Goal: Task Accomplishment & Management: Understand process/instructions

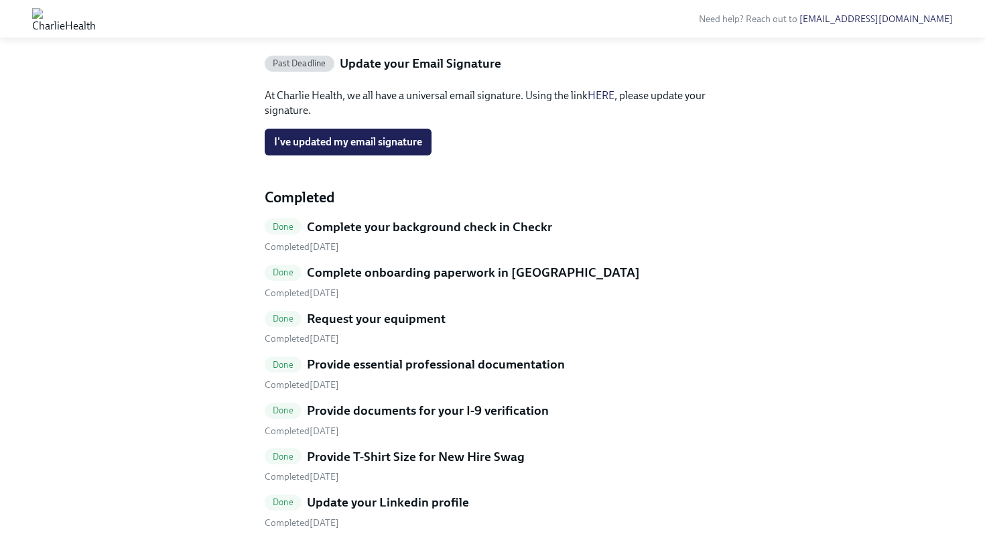
scroll to position [262, 0]
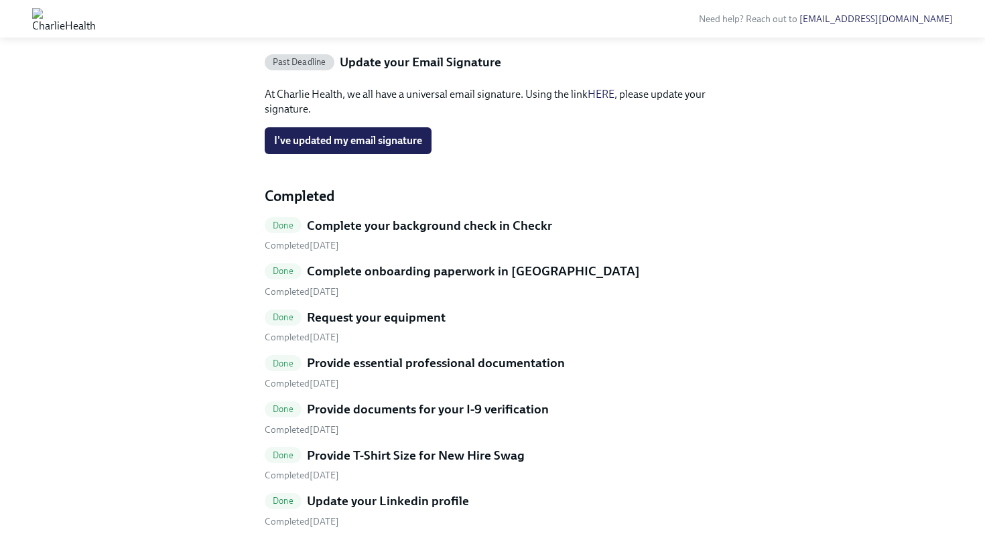
click at [608, 100] on link "HERE" at bounding box center [601, 94] width 27 height 13
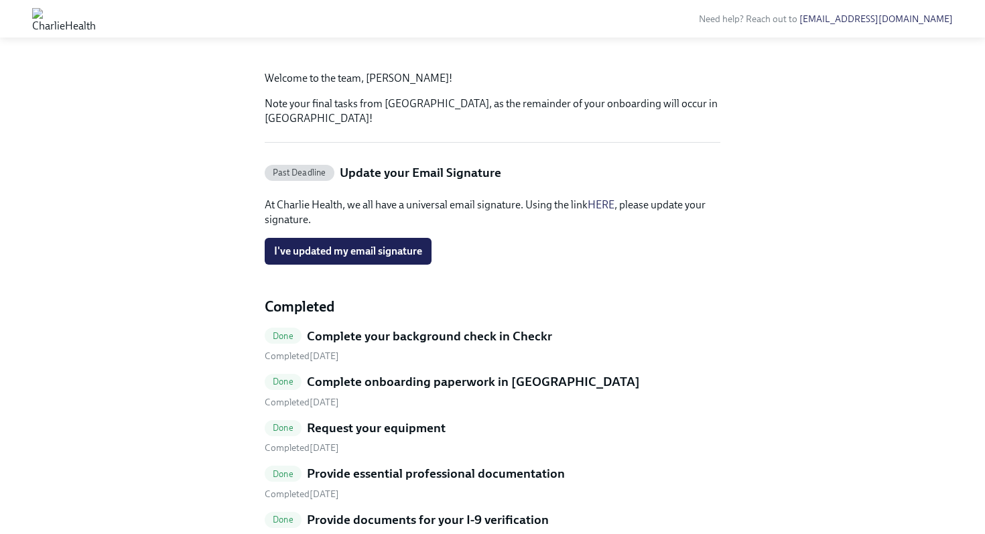
scroll to position [153, 0]
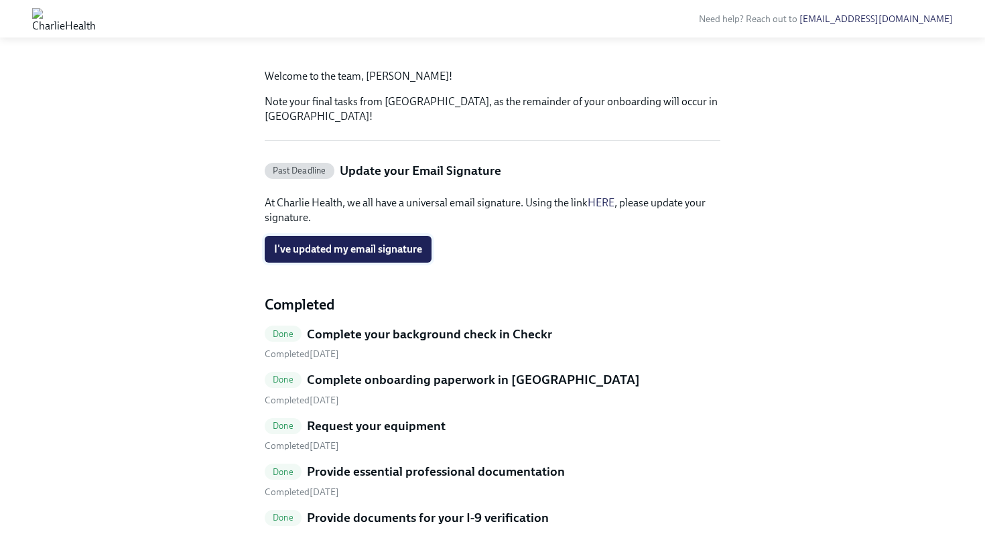
click at [366, 256] on span "I've updated my email signature" at bounding box center [348, 249] width 148 height 13
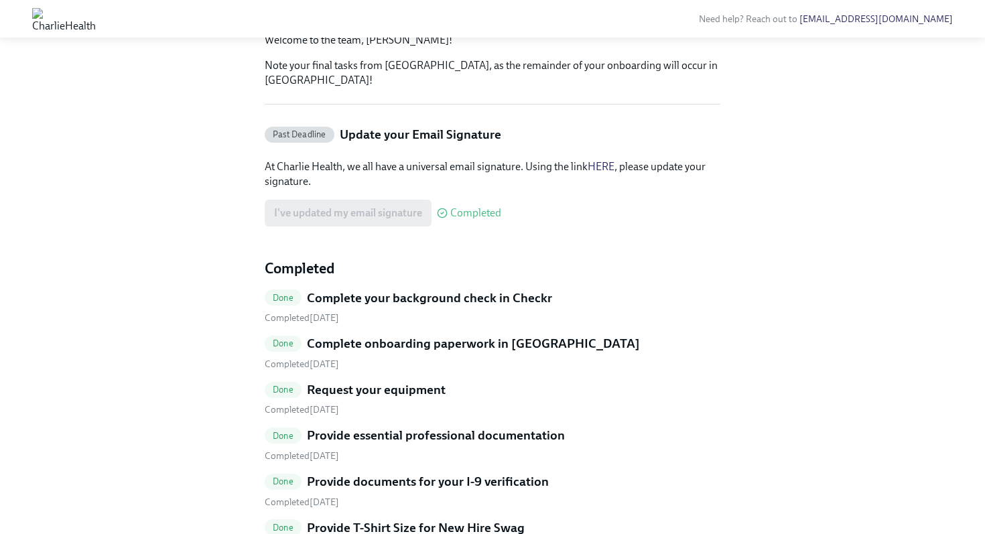
scroll to position [206, 0]
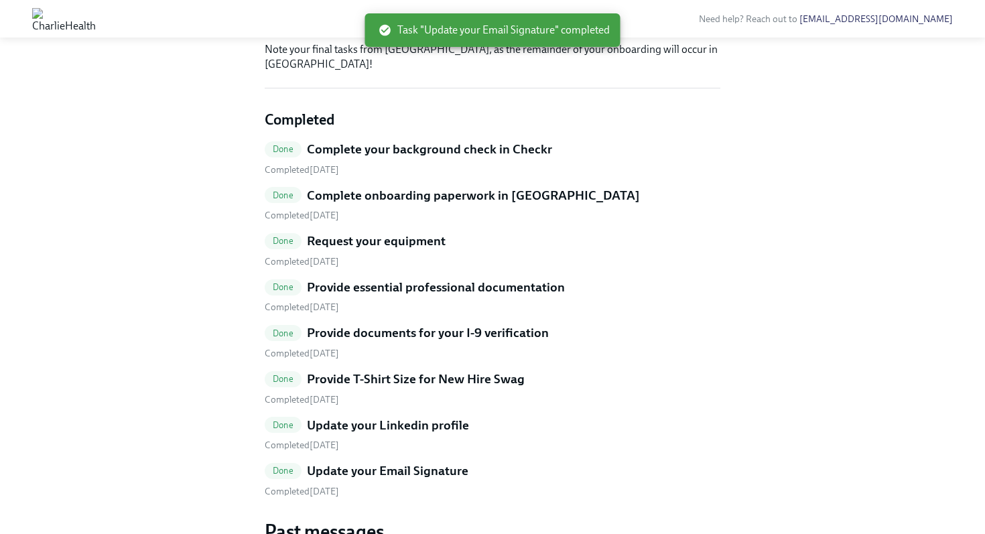
click at [611, 158] on div "Done Complete your background check in Checkr" at bounding box center [493, 149] width 456 height 17
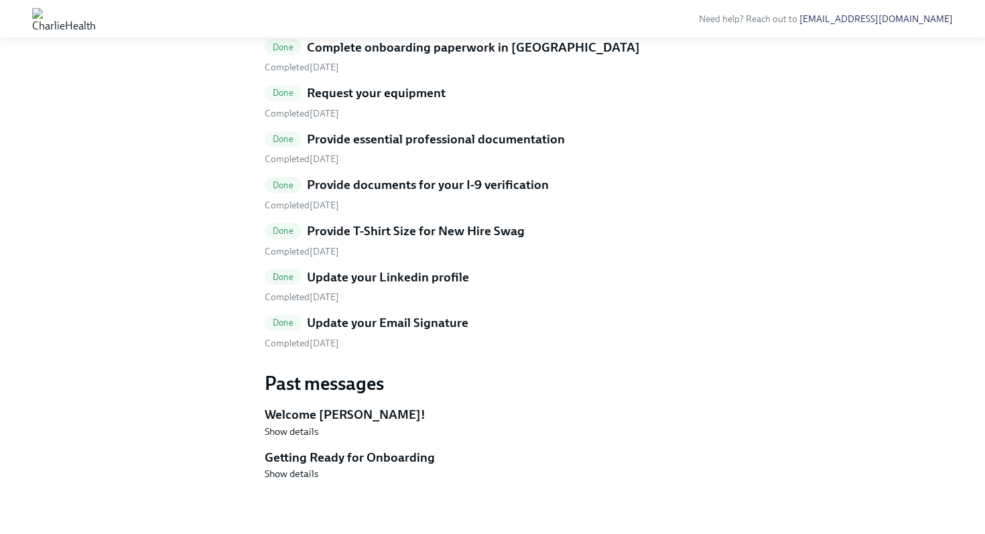
scroll to position [513, 0]
click at [328, 330] on link "Done Update your Email Signature Completed October 12th" at bounding box center [493, 332] width 456 height 36
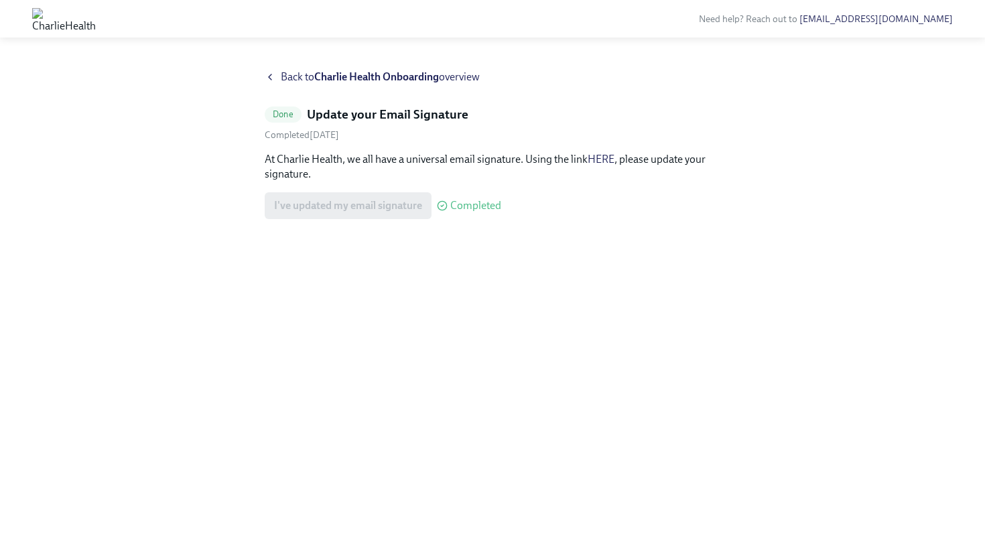
click at [605, 158] on link "HERE" at bounding box center [601, 159] width 27 height 13
click at [370, 73] on strong "Charlie Health Onboarding" at bounding box center [376, 76] width 125 height 13
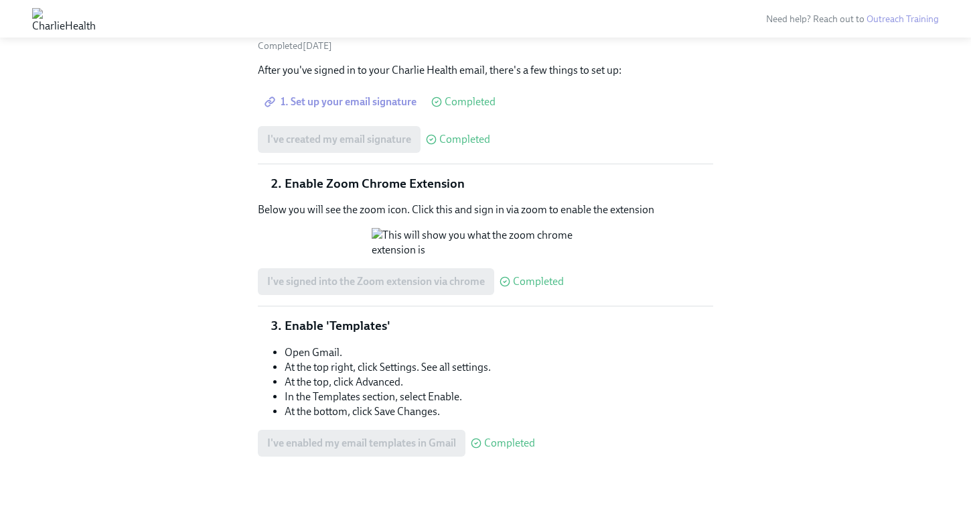
scroll to position [178, 0]
click at [457, 202] on p "Below you will see the zoom icon. Click this and sign in via zoom to enable the…" at bounding box center [486, 209] width 456 height 15
click at [391, 202] on p "Below you will see the zoom icon. Click this and sign in via zoom to enable the…" at bounding box center [486, 209] width 456 height 15
click at [400, 202] on p "Below you will see the zoom icon. Click this and sign in via zoom to enable the…" at bounding box center [486, 209] width 456 height 15
click at [423, 202] on p "Below you will see the zoom icon. Click this and sign in via zoom to enable the…" at bounding box center [486, 209] width 456 height 15
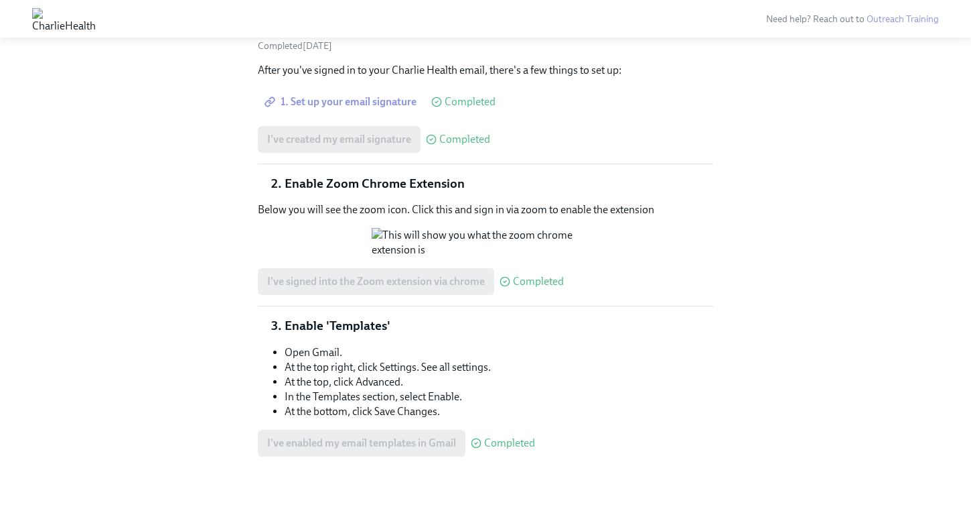
click at [275, 202] on p "Below you will see the zoom icon. Click this and sign in via zoom to enable the…" at bounding box center [486, 209] width 456 height 15
click at [376, 202] on p "Below you will see the zoom icon. Click this and sign in via zoom to enable the…" at bounding box center [486, 209] width 456 height 15
click at [438, 202] on p "Below you will see the zoom icon. Click this and sign in via zoom to enable the…" at bounding box center [486, 209] width 456 height 15
click at [486, 202] on p "Below you will see the zoom icon. Click this and sign in via zoom to enable the…" at bounding box center [486, 209] width 456 height 15
click at [515, 202] on p "Below you will see the zoom icon. Click this and sign in via zoom to enable the…" at bounding box center [486, 209] width 456 height 15
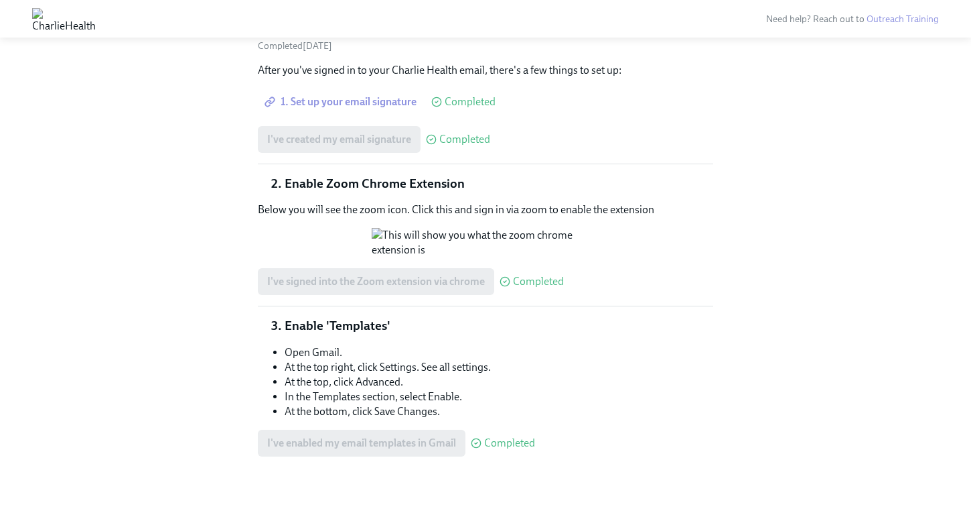
click at [575, 202] on p "Below you will see the zoom icon. Click this and sign in via zoom to enable the…" at bounding box center [486, 209] width 456 height 15
click at [628, 202] on p "Below you will see the zoom icon. Click this and sign in via zoom to enable the…" at bounding box center [486, 209] width 456 height 15
click at [599, 228] on button "Zoom image" at bounding box center [486, 242] width 228 height 29
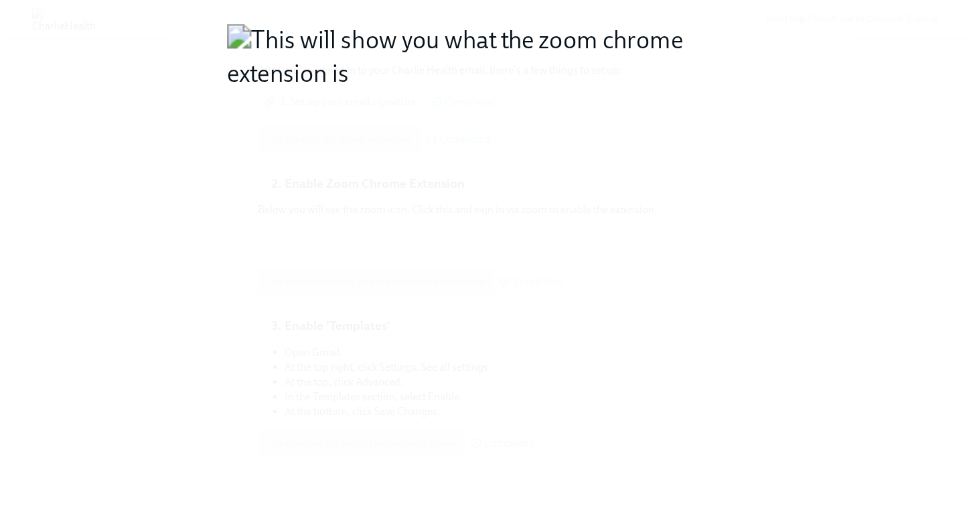
click at [545, 158] on button "Unzoom image" at bounding box center [485, 260] width 971 height 521
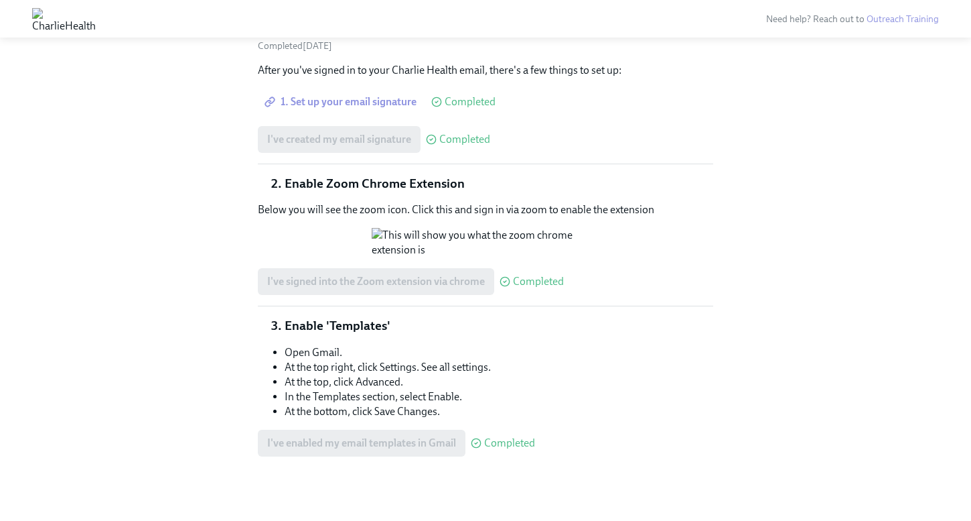
scroll to position [267, 0]
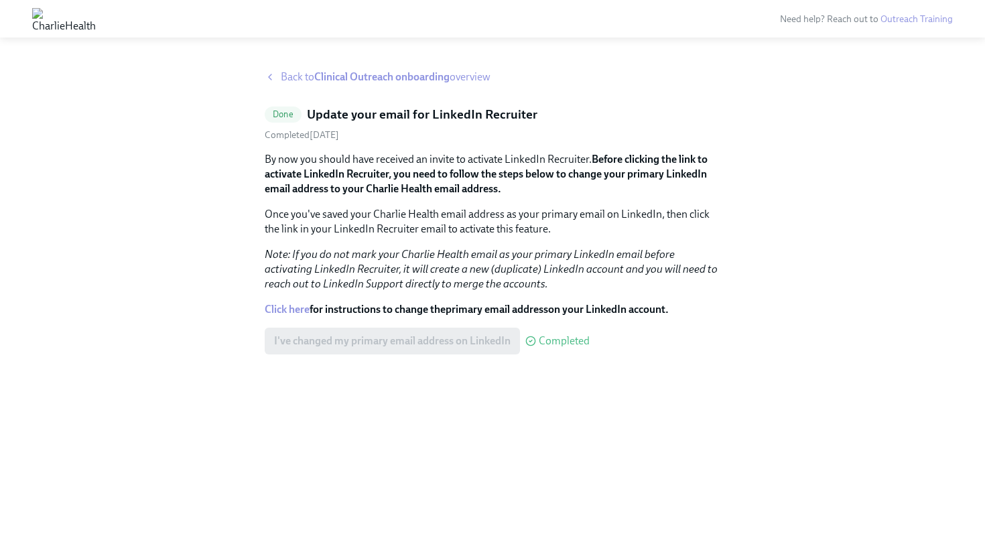
click at [638, 161] on strong "Before clicking the link to activate LinkedIn Recruiter, you need to follow the…" at bounding box center [486, 174] width 443 height 42
click at [332, 79] on strong "Clinical Outreach onboarding" at bounding box center [381, 76] width 135 height 13
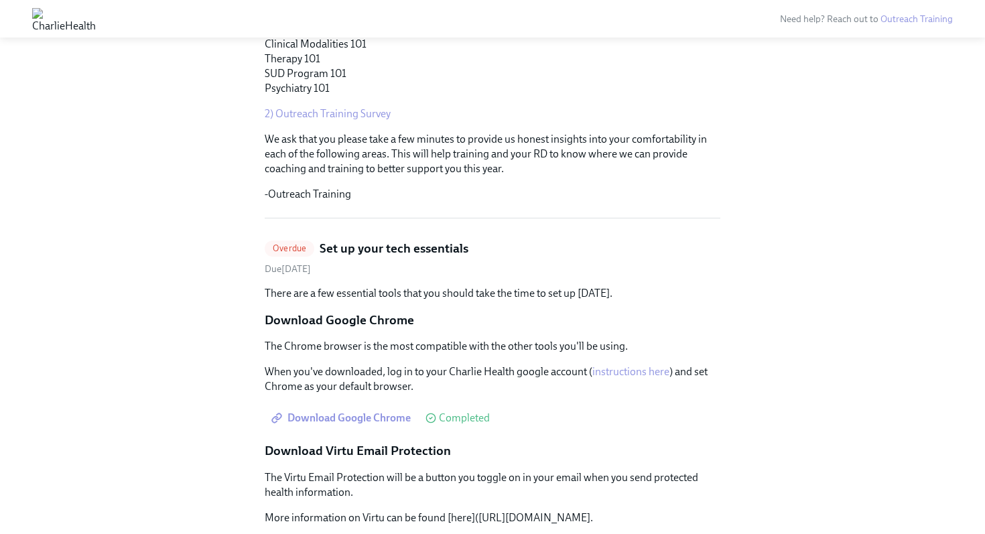
scroll to position [305, 0]
click at [296, 248] on span "Overdue" at bounding box center [290, 248] width 50 height 10
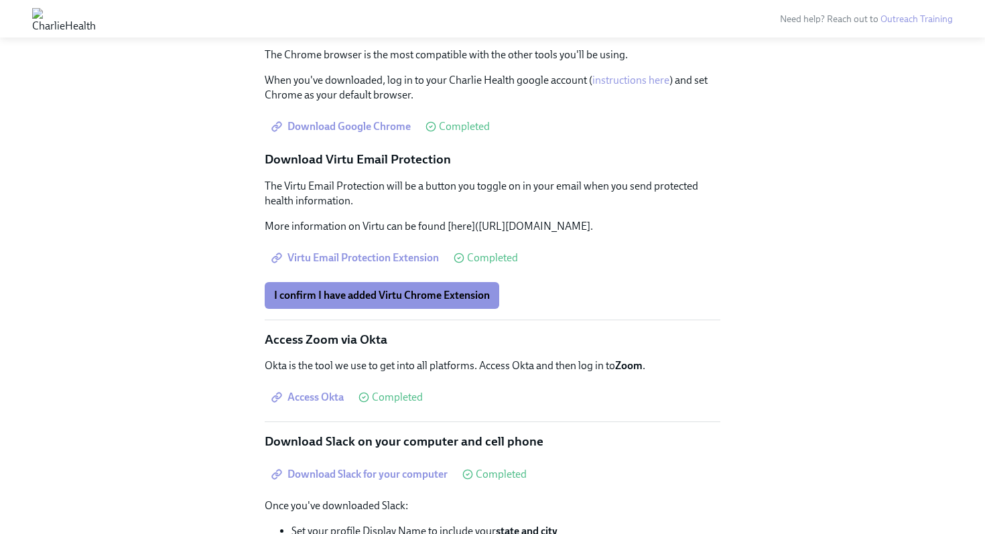
scroll to position [159, 0]
click at [392, 301] on span "I confirm I have added Virtu Chrome Extension" at bounding box center [382, 293] width 216 height 13
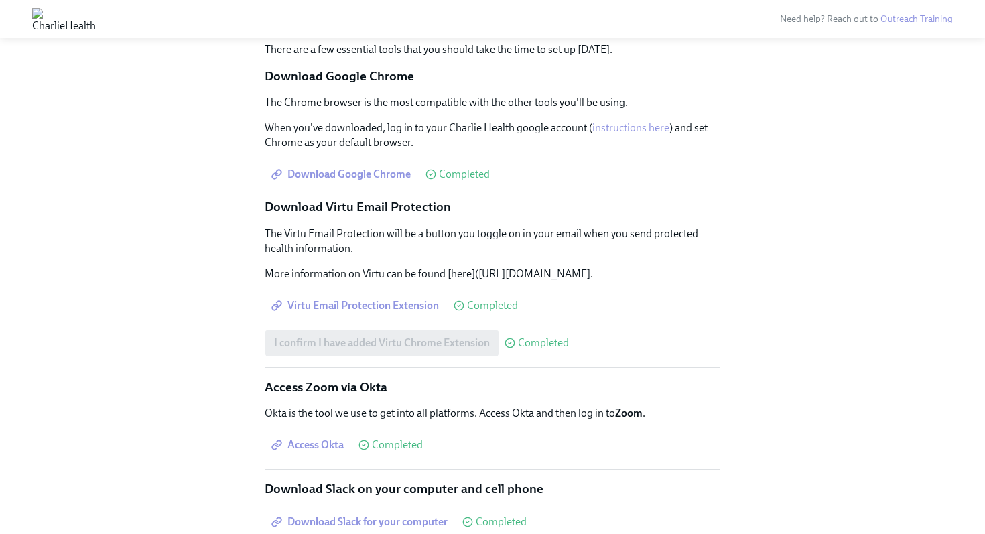
scroll to position [0, 0]
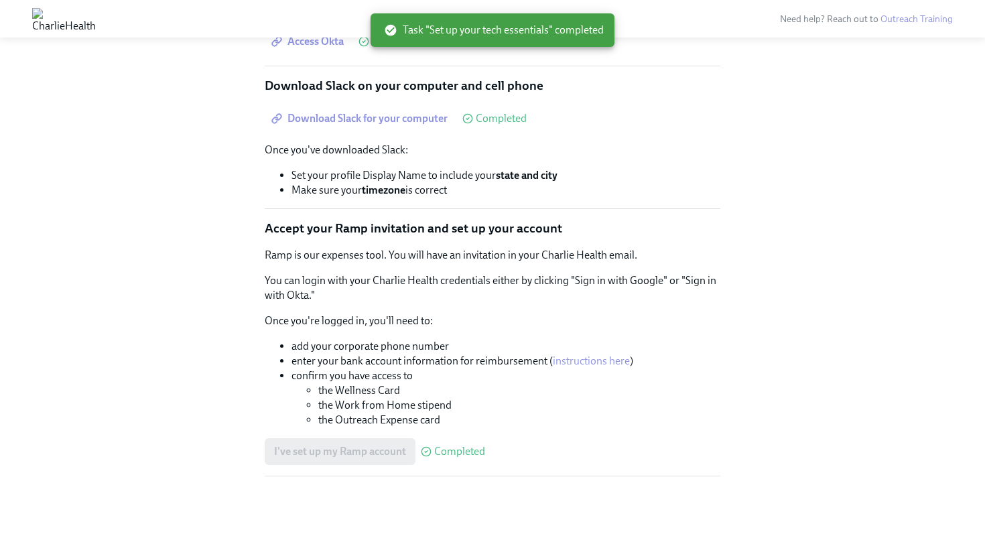
scroll to position [534, 0]
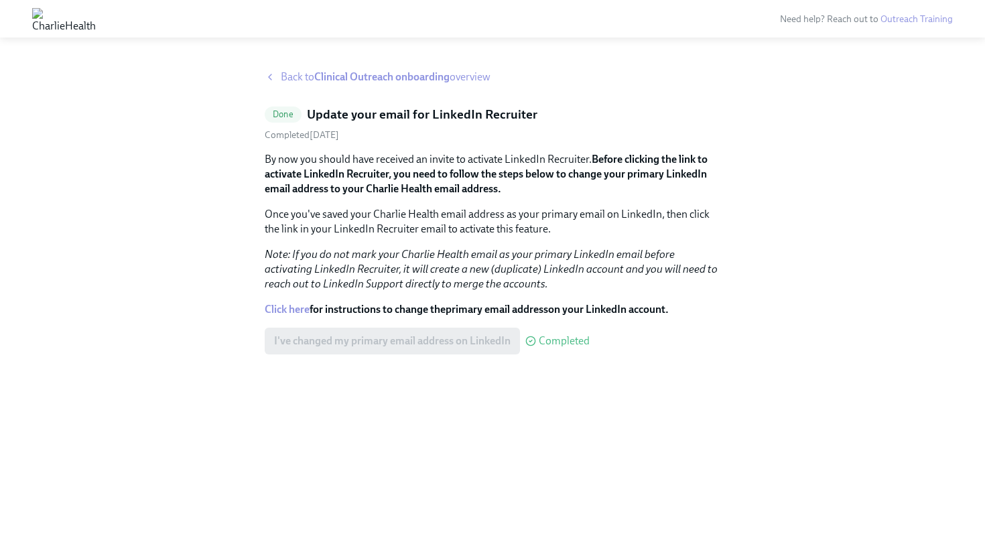
click at [392, 230] on p "Once you've saved your Charlie Health email address as your primary email on Li…" at bounding box center [493, 221] width 456 height 29
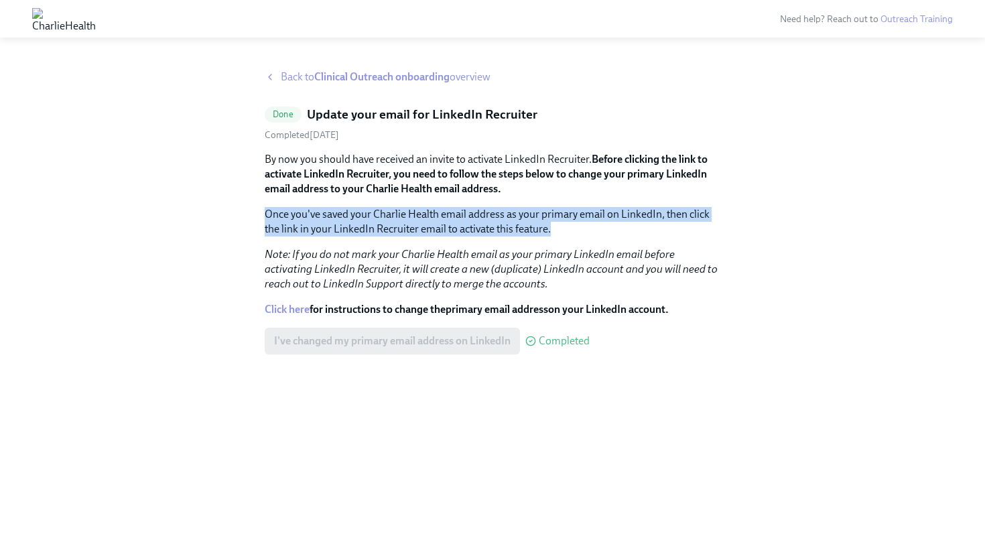
click at [392, 230] on p "Once you've saved your Charlie Health email address as your primary email on Li…" at bounding box center [493, 221] width 456 height 29
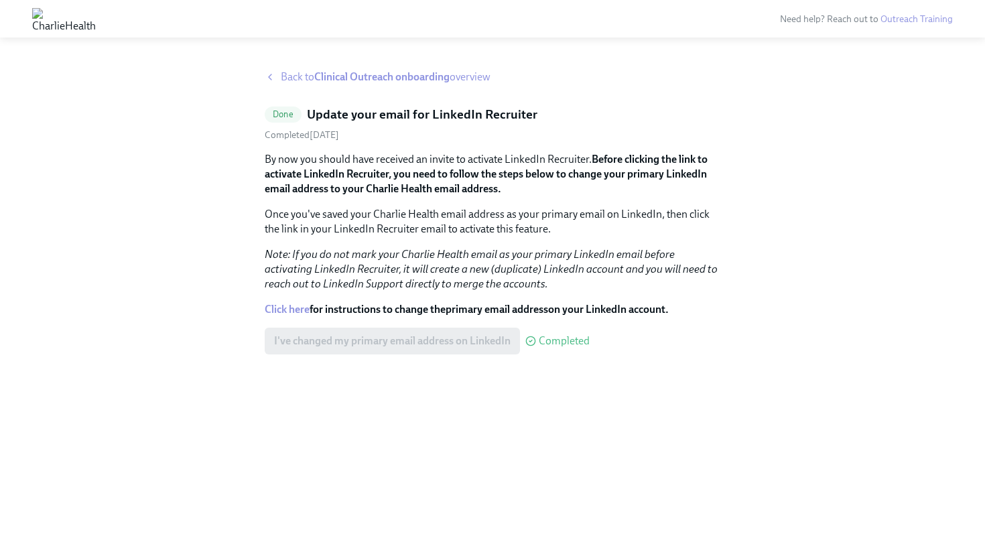
click at [392, 230] on p "Once you've saved your Charlie Health email address as your primary email on Li…" at bounding box center [493, 221] width 456 height 29
drag, startPoint x: 332, startPoint y: 229, endPoint x: 421, endPoint y: 228, distance: 88.4
click at [421, 228] on p "Once you've saved your Charlie Health email address as your primary email on Li…" at bounding box center [493, 221] width 456 height 29
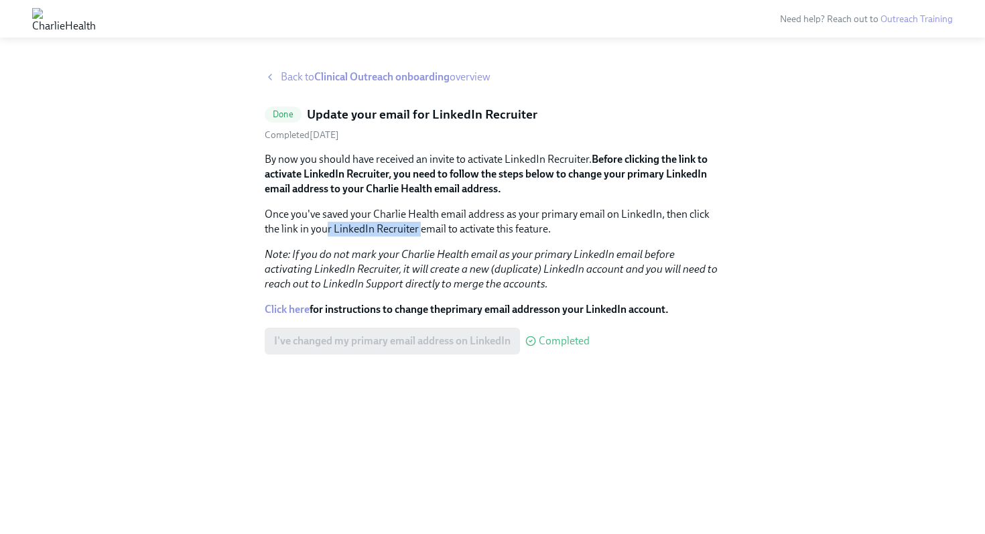
drag, startPoint x: 419, startPoint y: 226, endPoint x: 331, endPoint y: 227, distance: 88.4
click at [329, 229] on p "Once you've saved your Charlie Health email address as your primary email on Li…" at bounding box center [493, 221] width 456 height 29
